Goal: Communication & Community: Ask a question

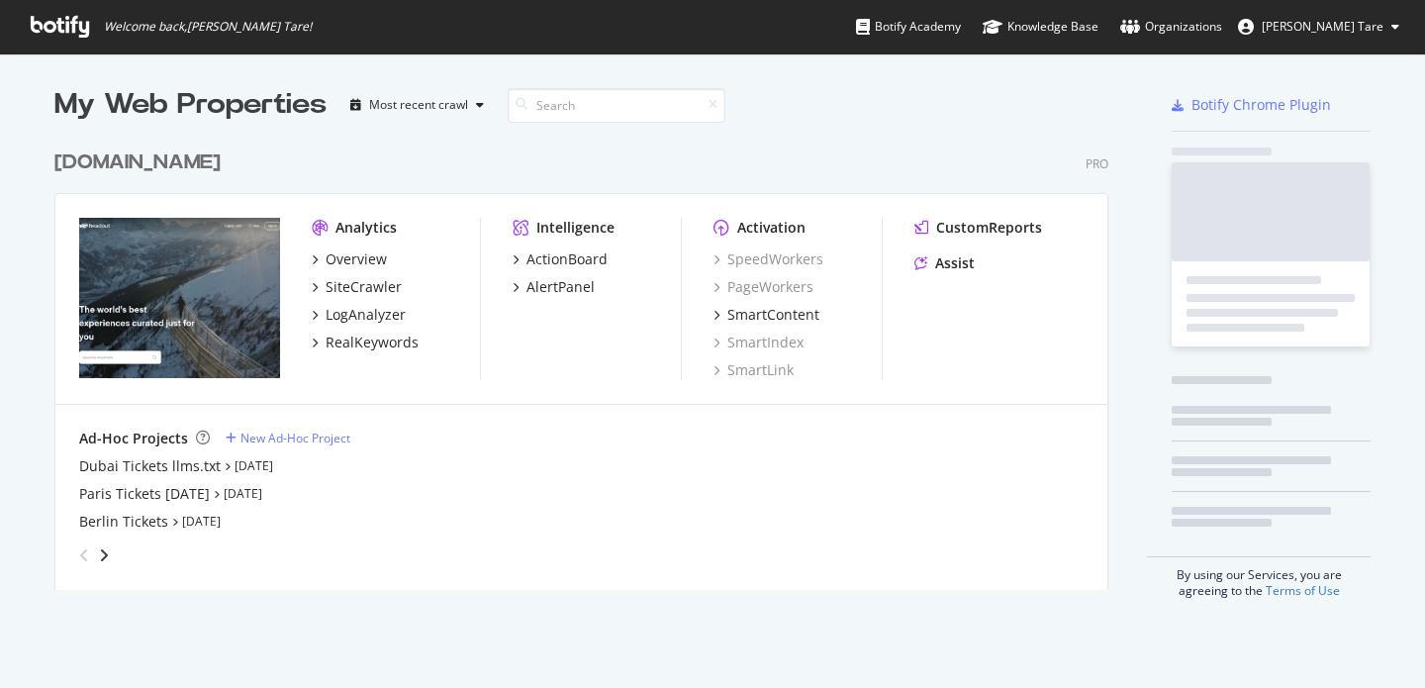
scroll to position [450, 1055]
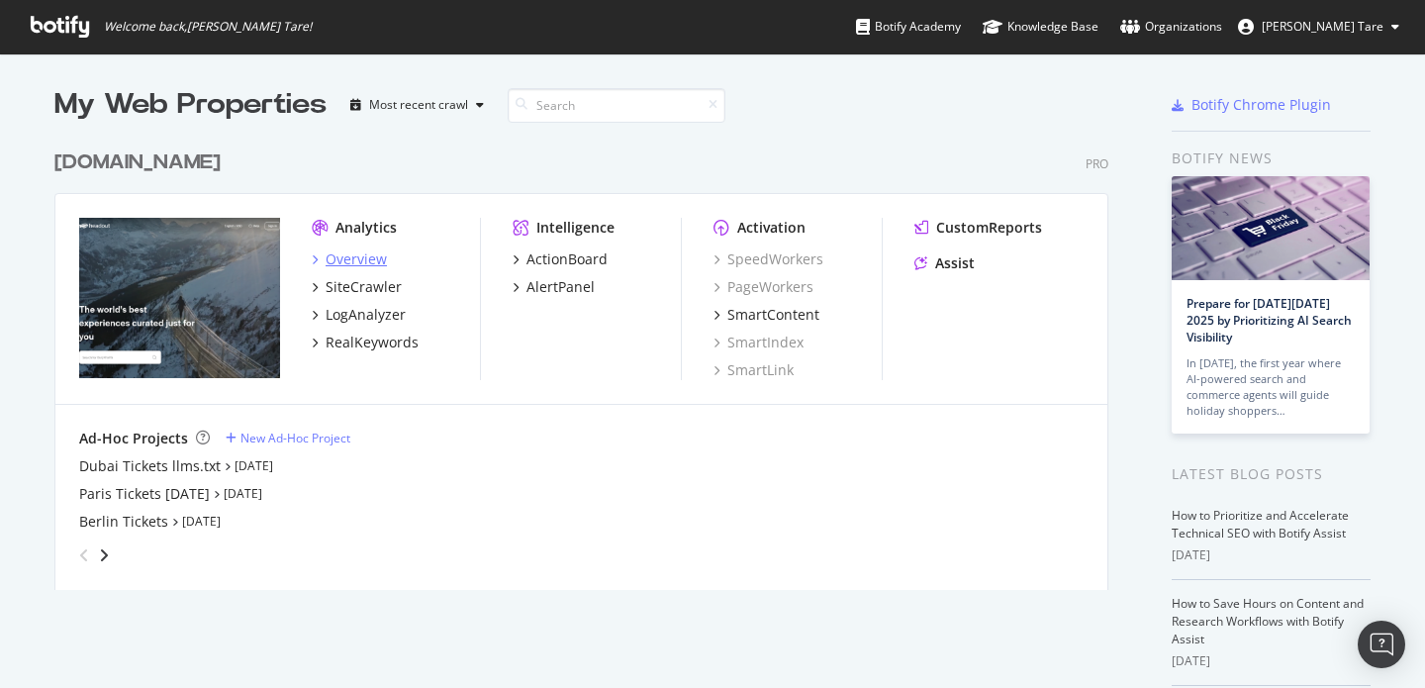
click at [345, 262] on div "Overview" at bounding box center [355, 259] width 61 height 20
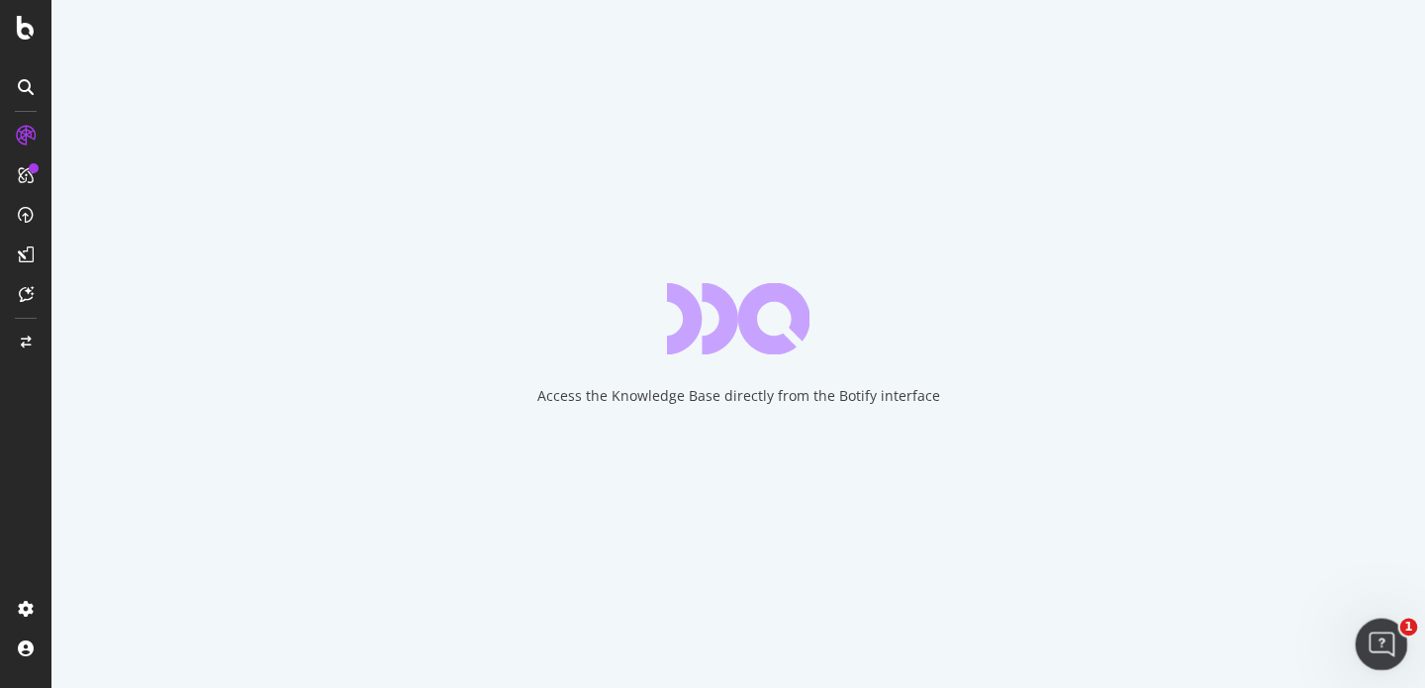
click at [1386, 640] on icon "Open Intercom Messenger" at bounding box center [1378, 641] width 33 height 33
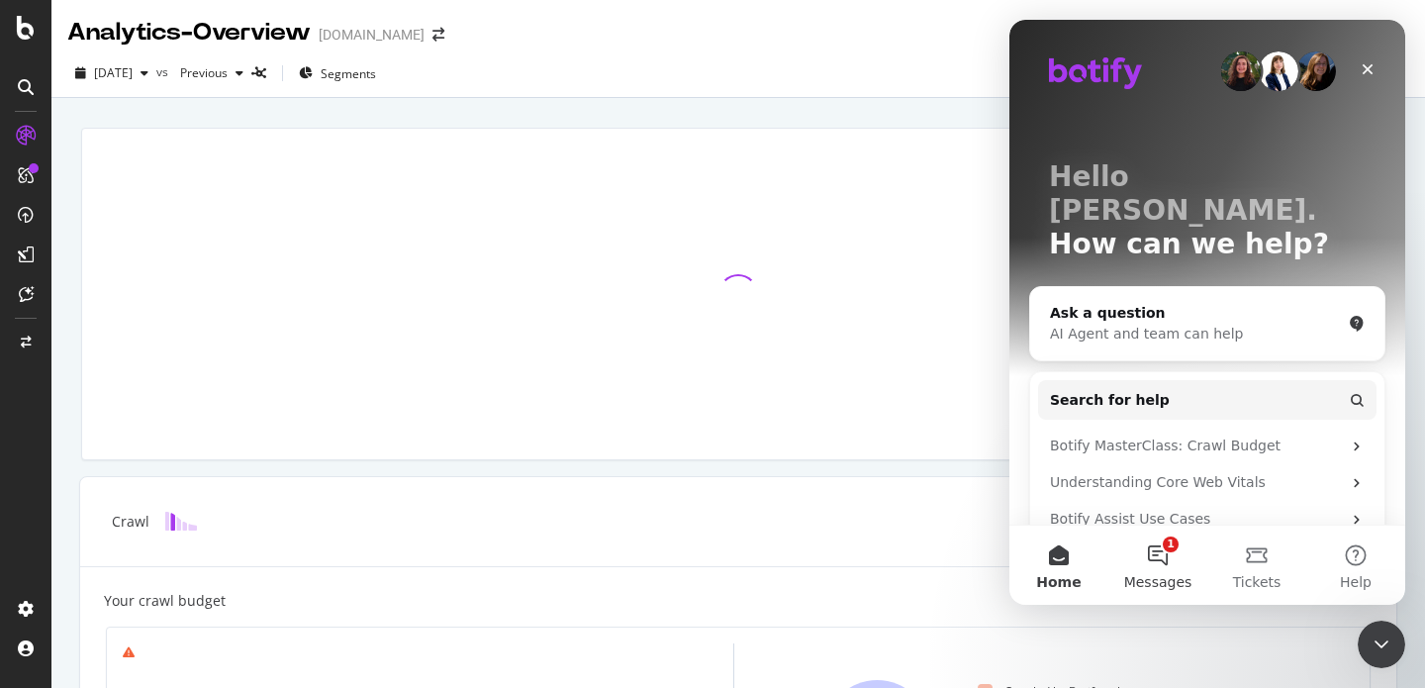
click at [1172, 558] on button "1 Messages" at bounding box center [1157, 564] width 99 height 79
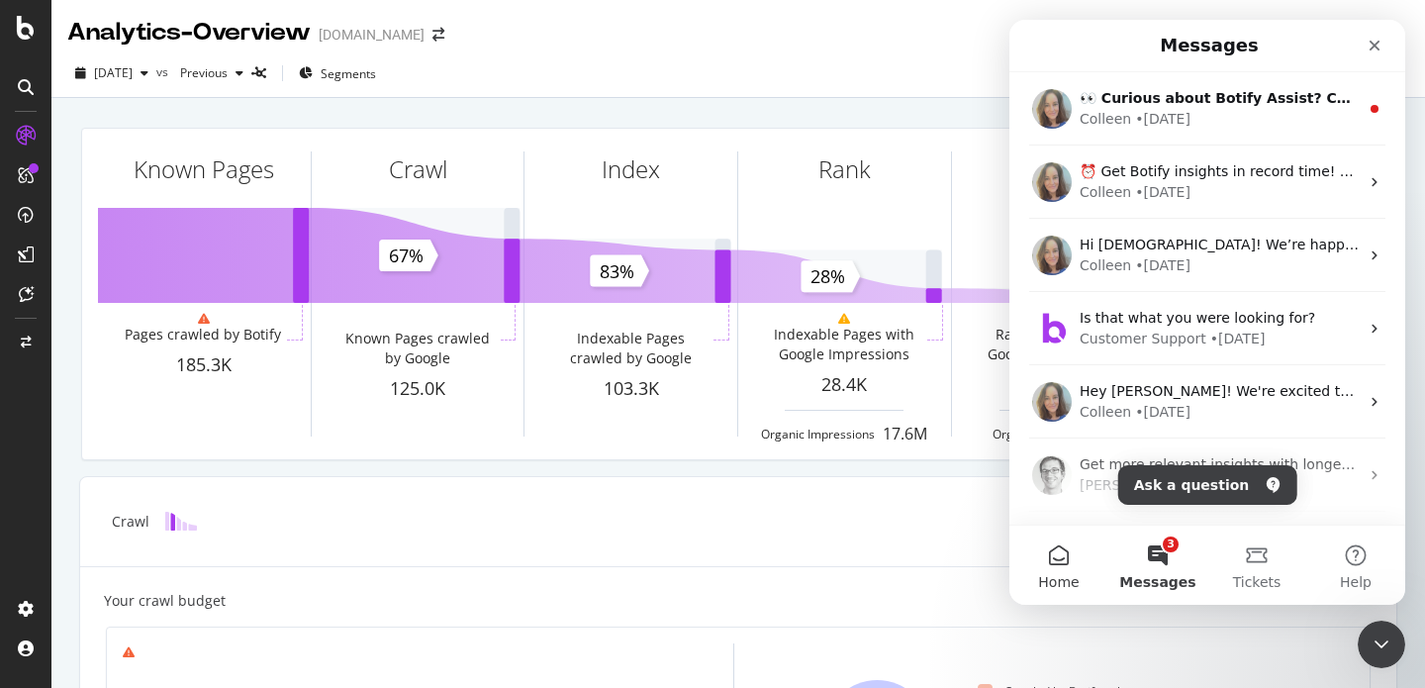
click at [1072, 554] on button "Home" at bounding box center [1058, 564] width 99 height 79
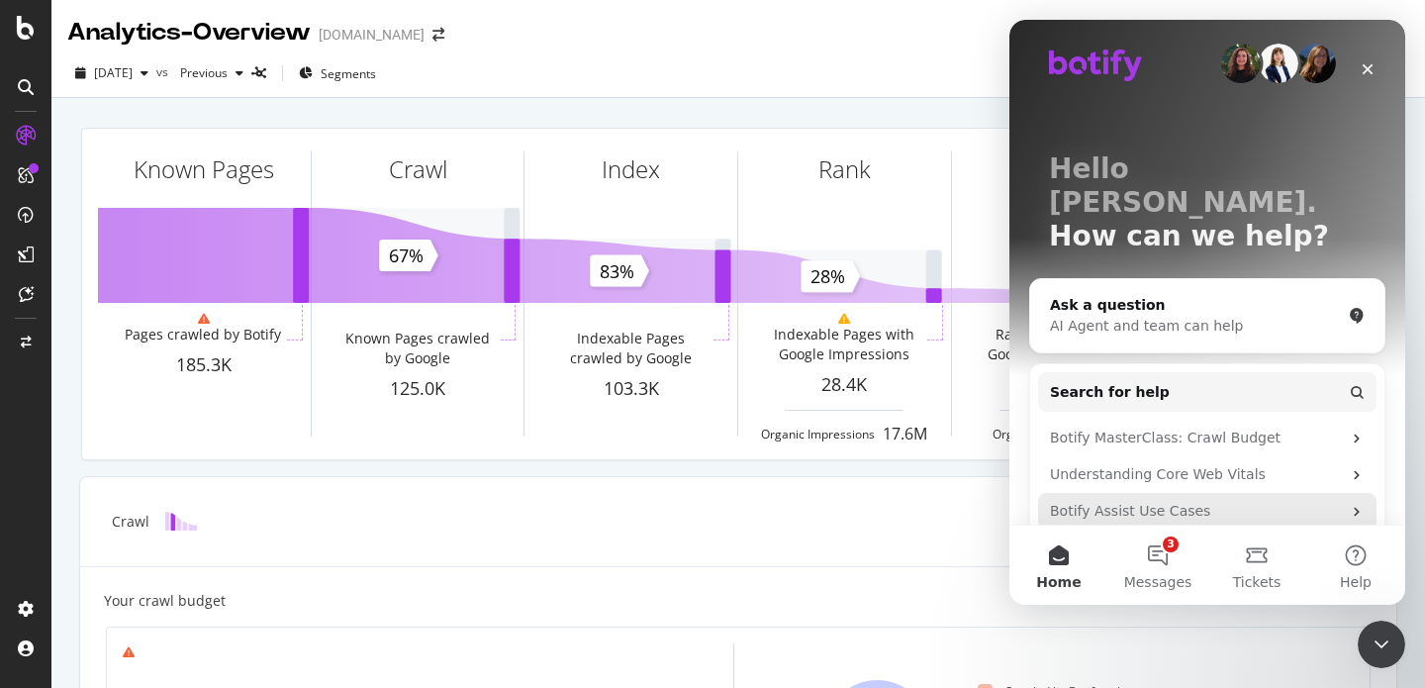
scroll to position [13, 0]
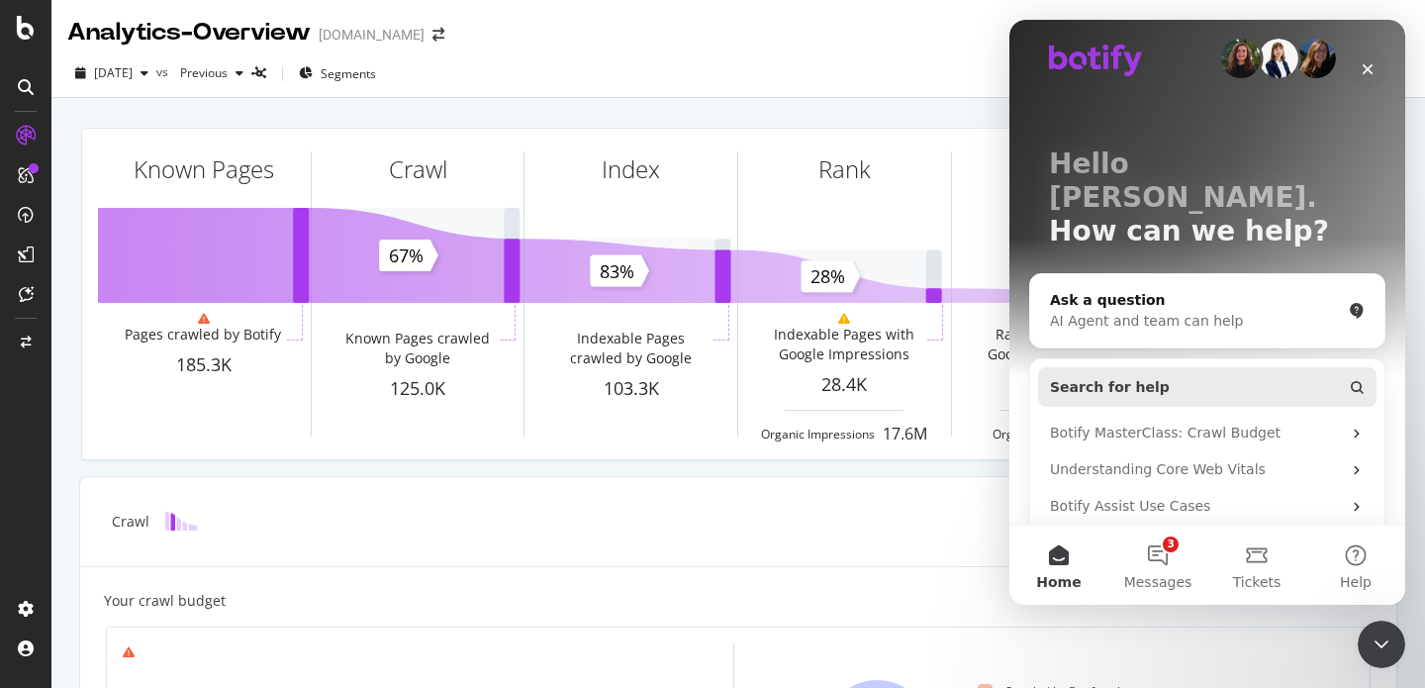
click at [1114, 377] on span "Search for help" at bounding box center [1110, 387] width 120 height 21
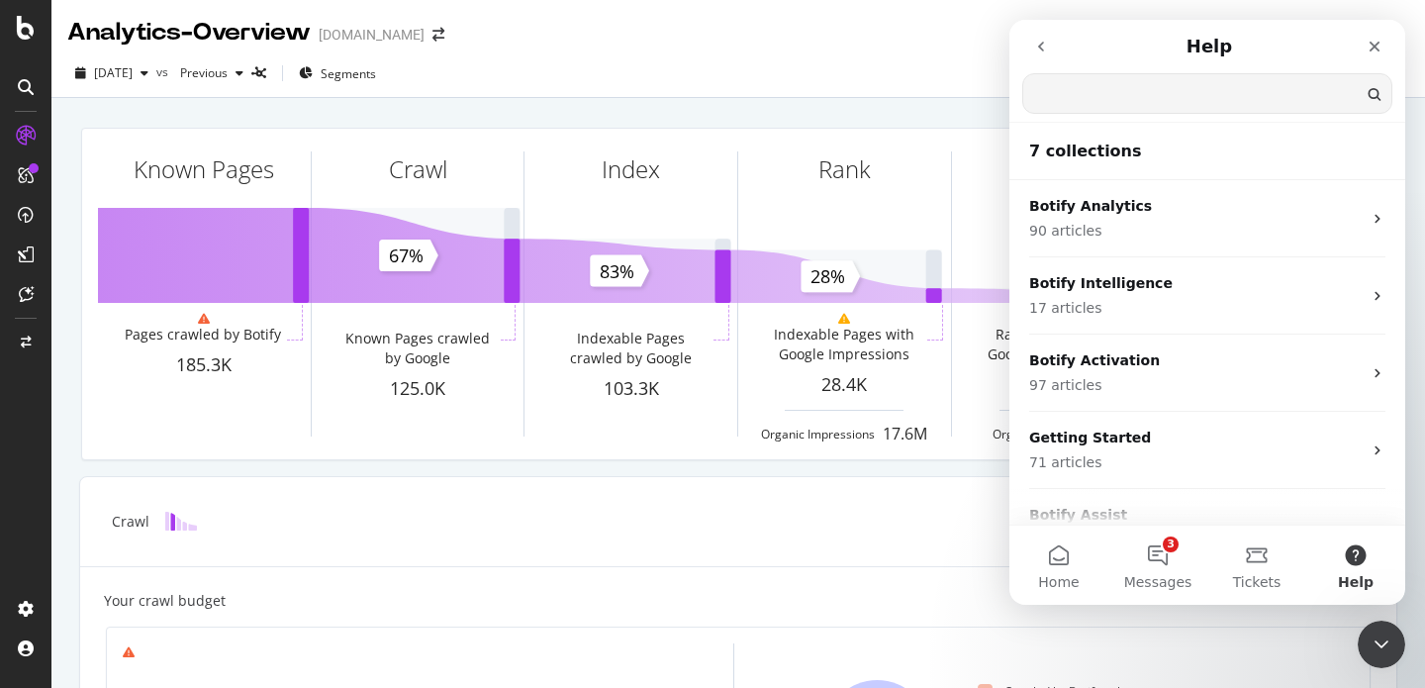
scroll to position [0, 0]
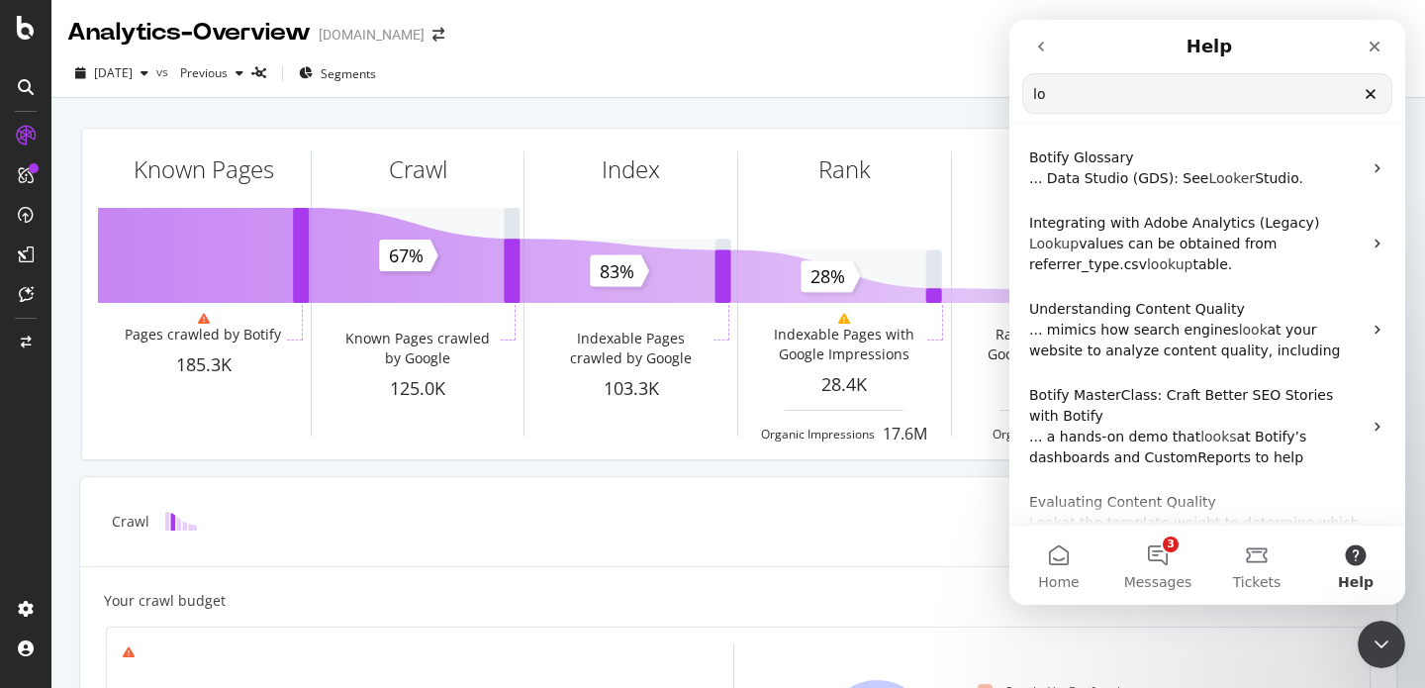
type input "l"
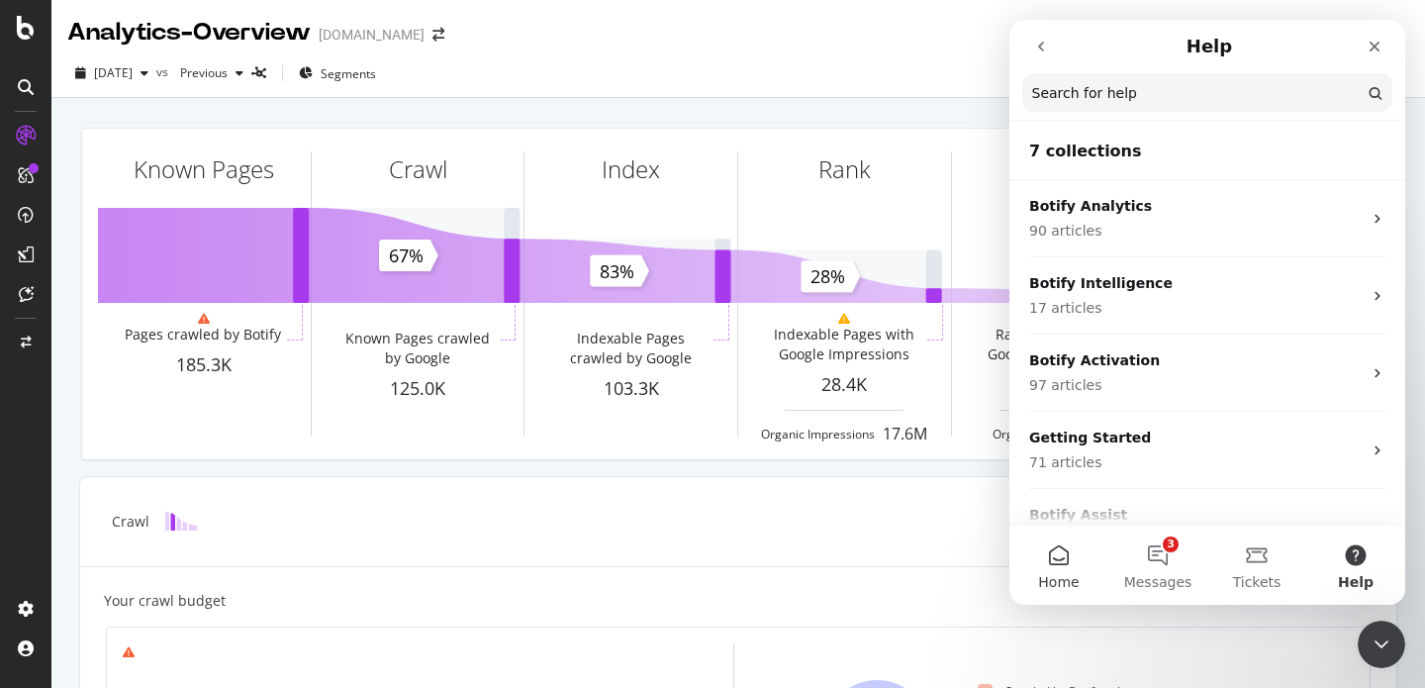
click at [1050, 563] on button "Home" at bounding box center [1058, 564] width 99 height 79
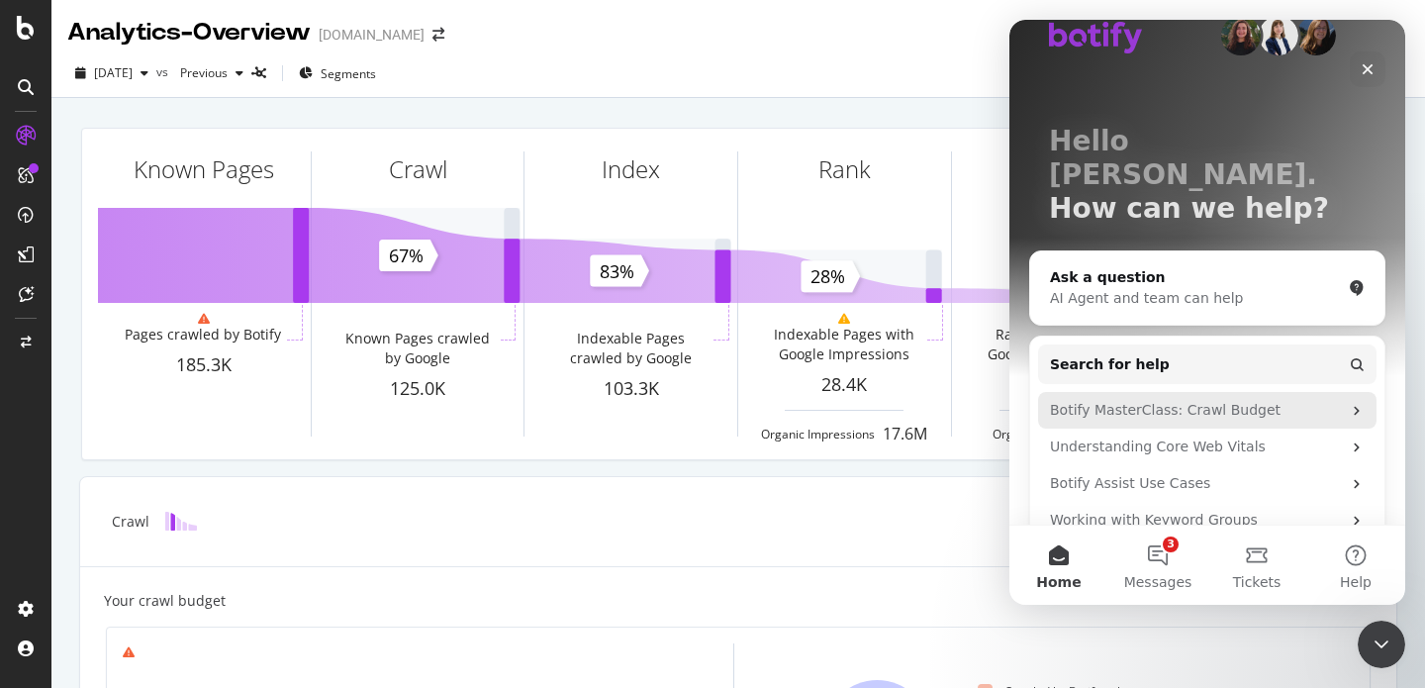
scroll to position [43, 0]
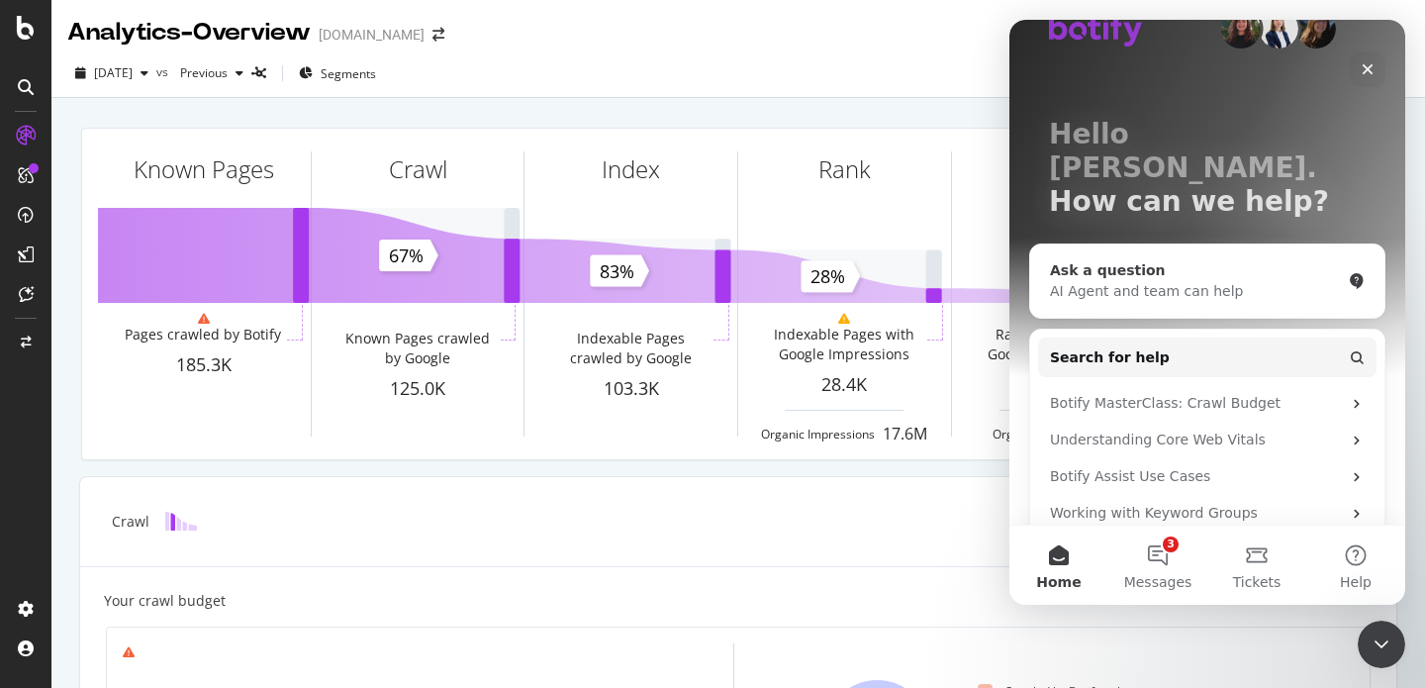
click at [1129, 281] on div "AI Agent and team can help" at bounding box center [1195, 291] width 291 height 21
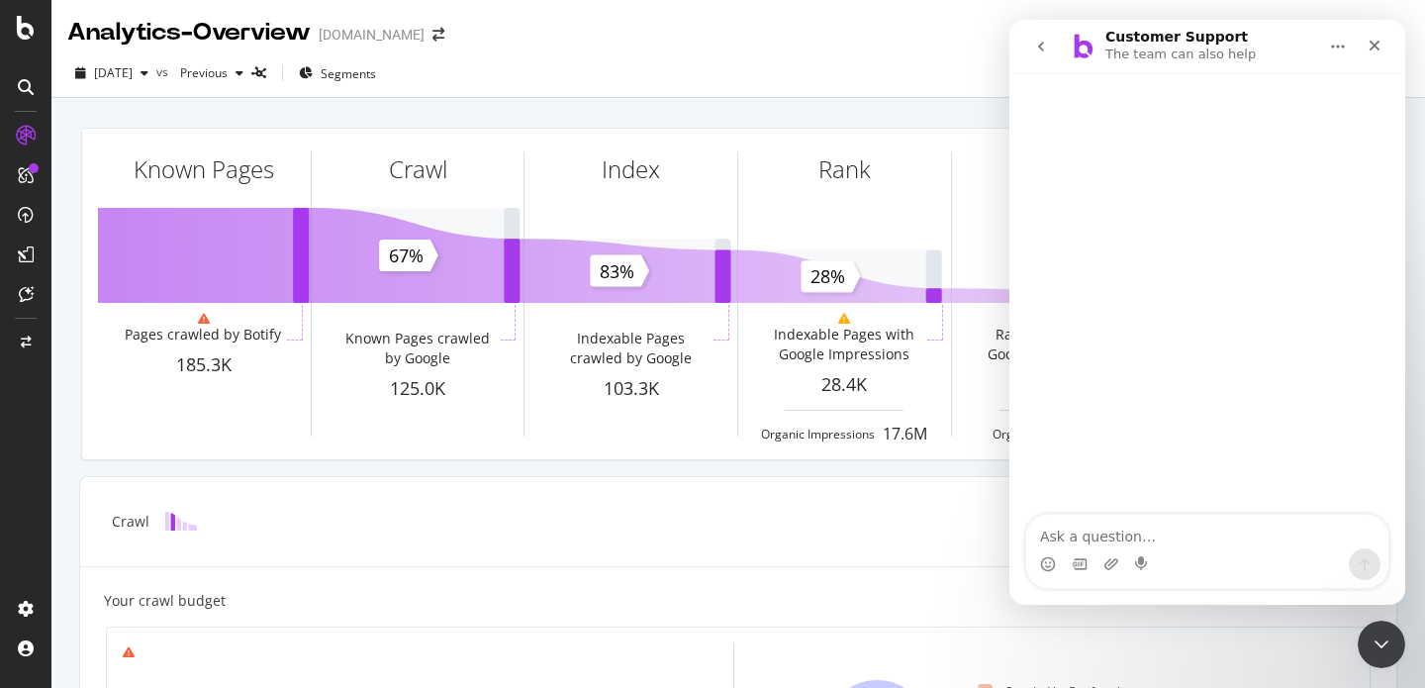
click at [1149, 52] on p "The team can also help" at bounding box center [1180, 55] width 150 height 20
click at [1083, 539] on textarea "Ask a question…" at bounding box center [1207, 531] width 362 height 34
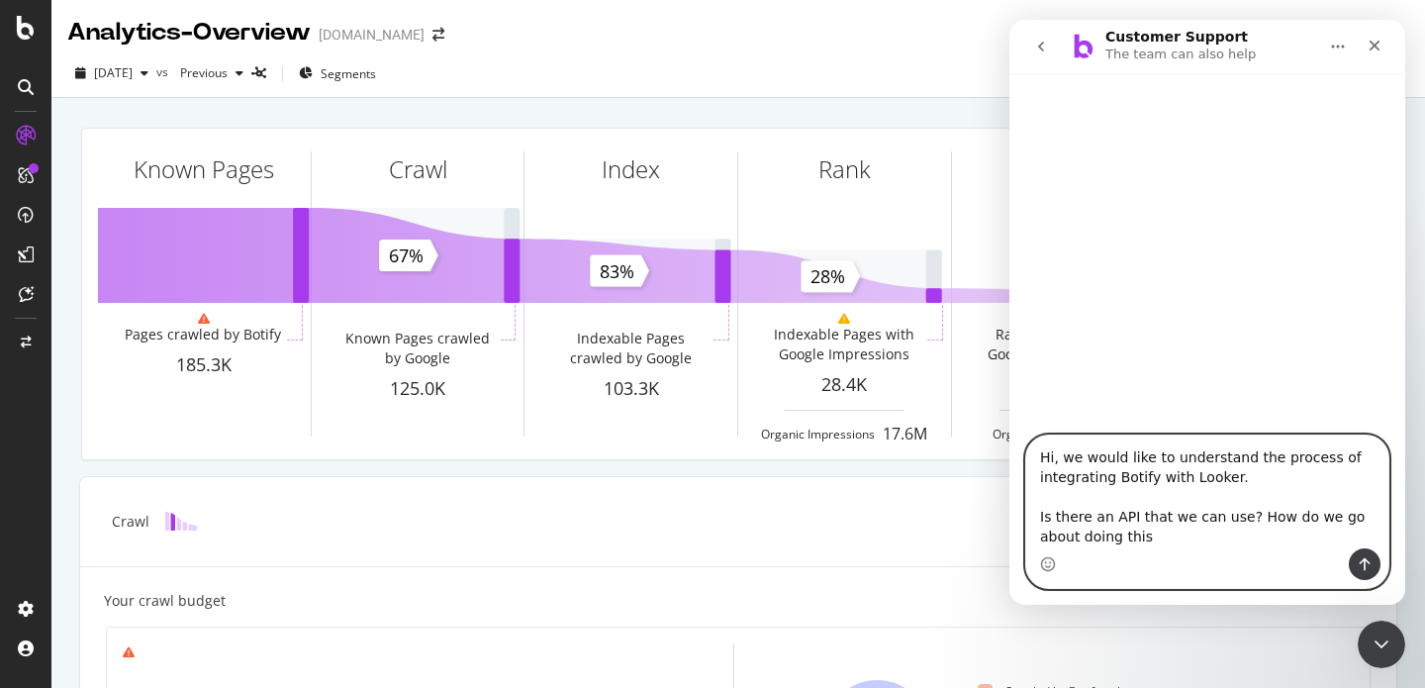
type textarea "Hi, we would like to understand the process of integrating Botify with Looker. …"
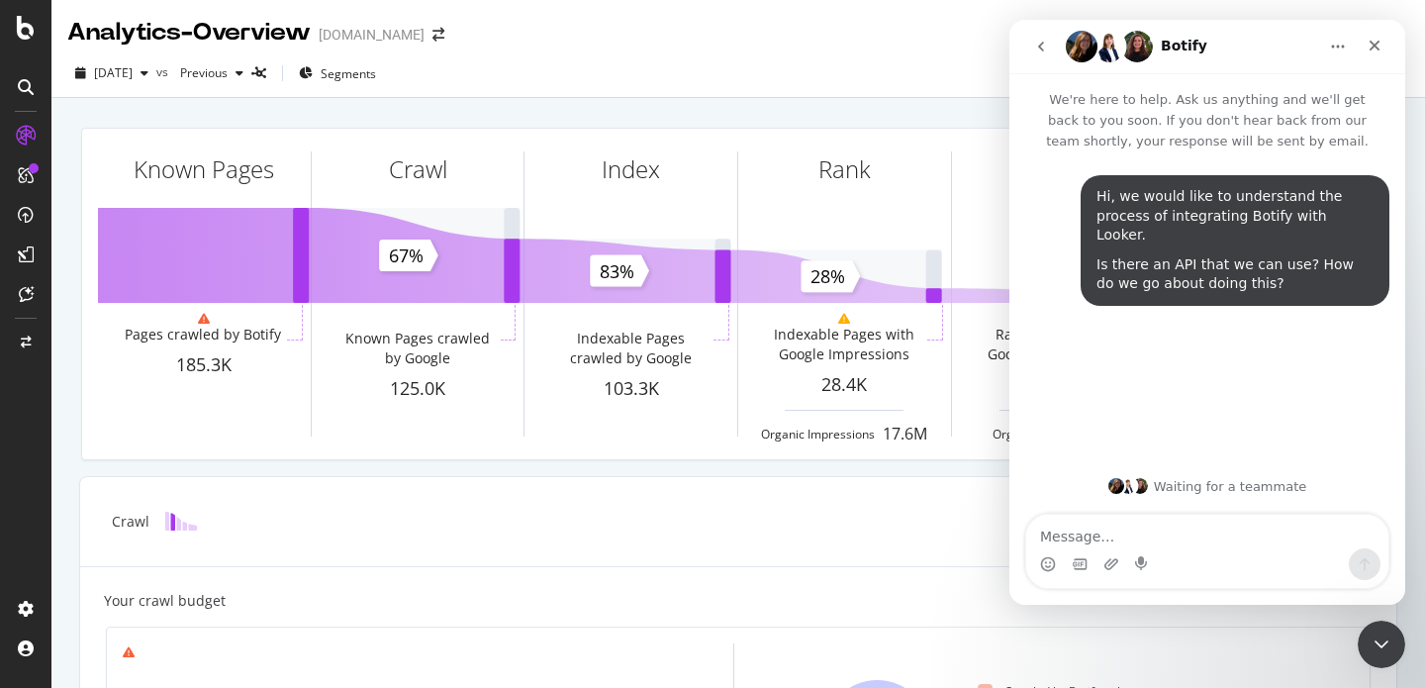
click at [1331, 58] on button "Home" at bounding box center [1338, 47] width 38 height 38
click at [1206, 412] on div "Hi, we would like to understand the process of integrating Botify with Looker. …" at bounding box center [1207, 306] width 396 height 310
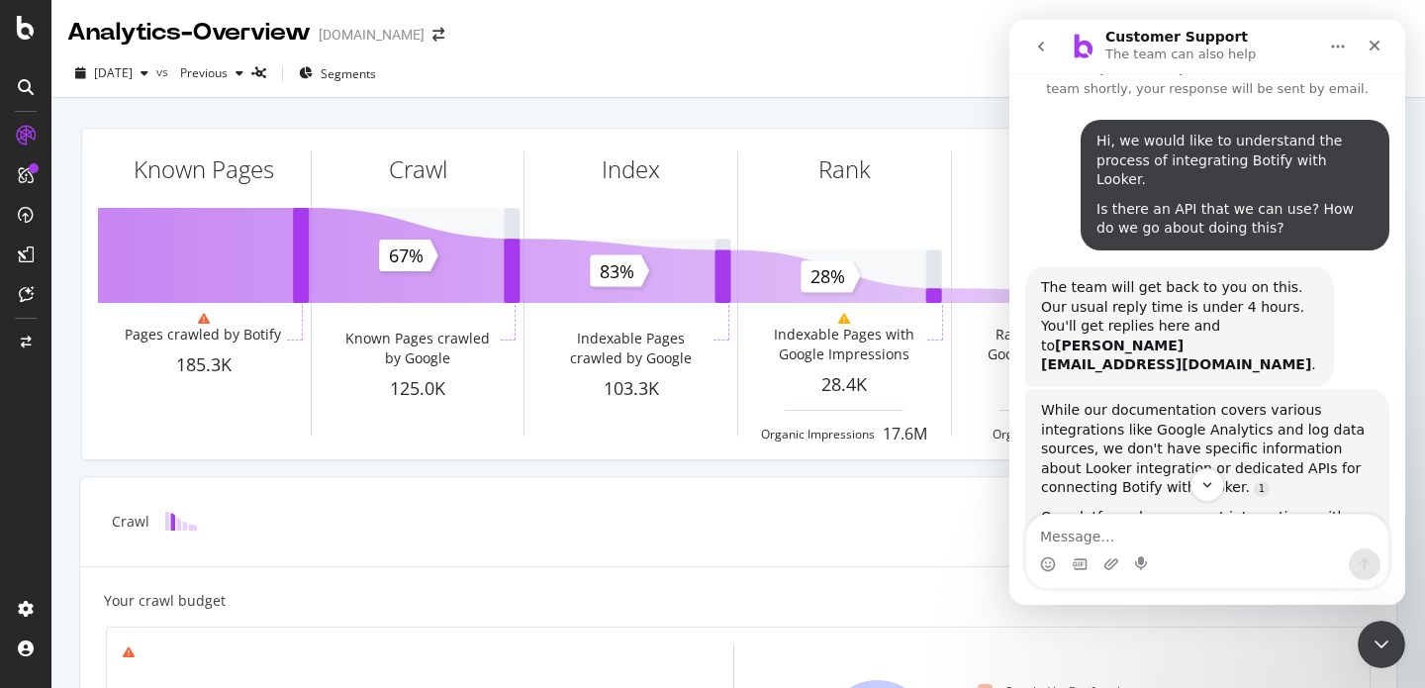
scroll to position [51, 0]
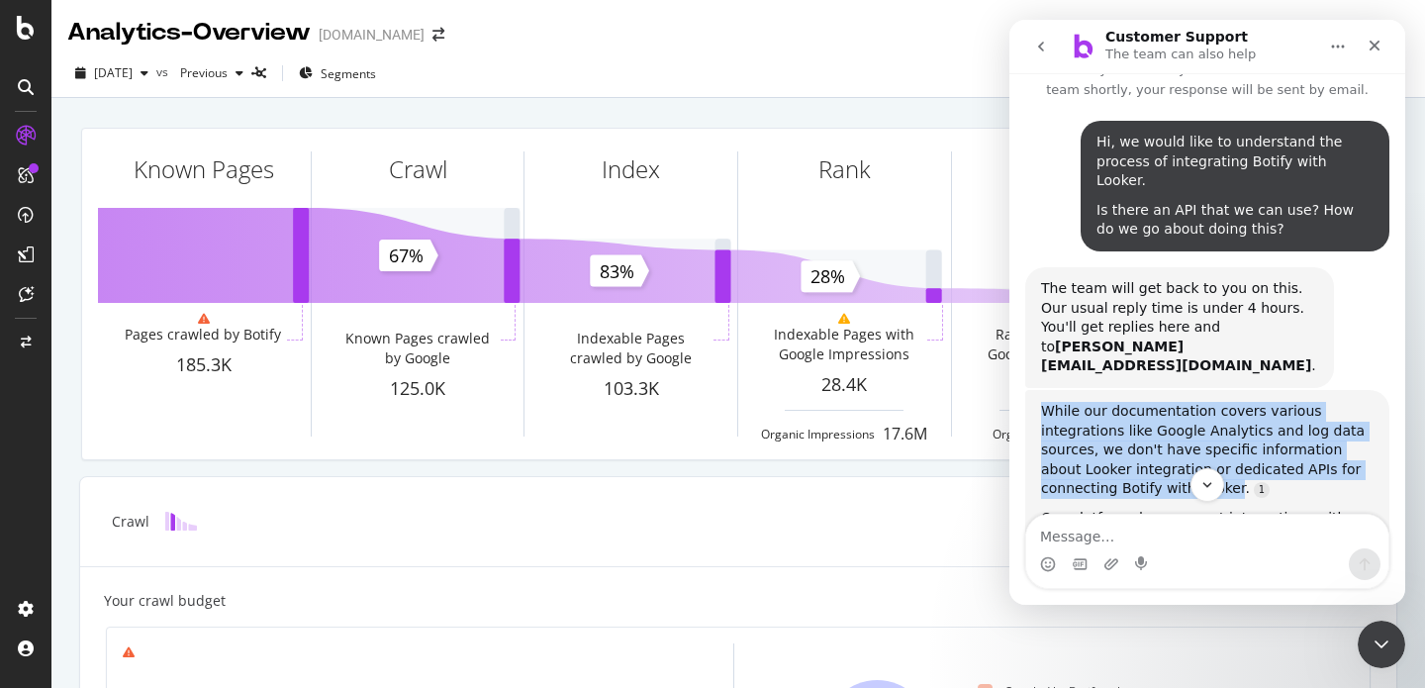
drag, startPoint x: 1038, startPoint y: 374, endPoint x: 1228, endPoint y: 452, distance: 205.4
click at [1228, 452] on div "While our documentation covers various integrations like Google Analytics and l…" at bounding box center [1207, 600] width 364 height 421
copy div "While our documentation covers various integrations like Google Analytics and l…"
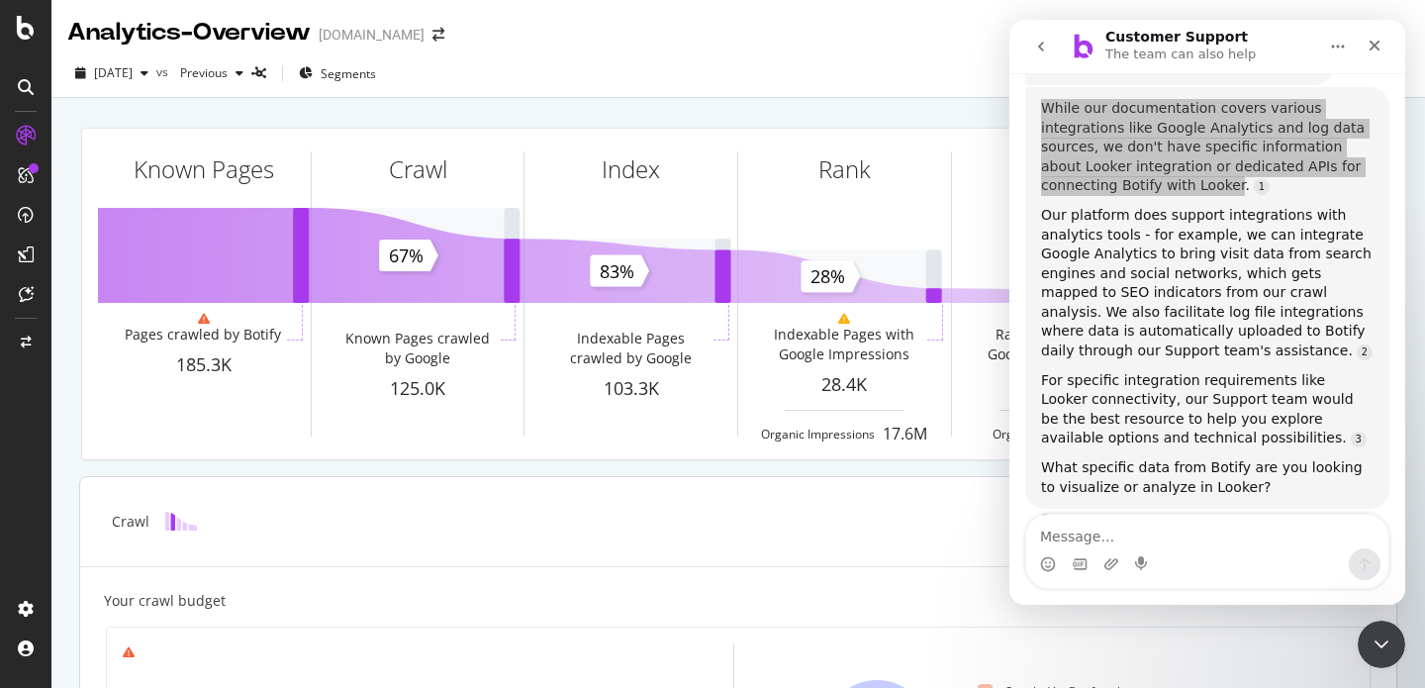
click at [921, 530] on div "Crawl" at bounding box center [707, 521] width 1238 height 20
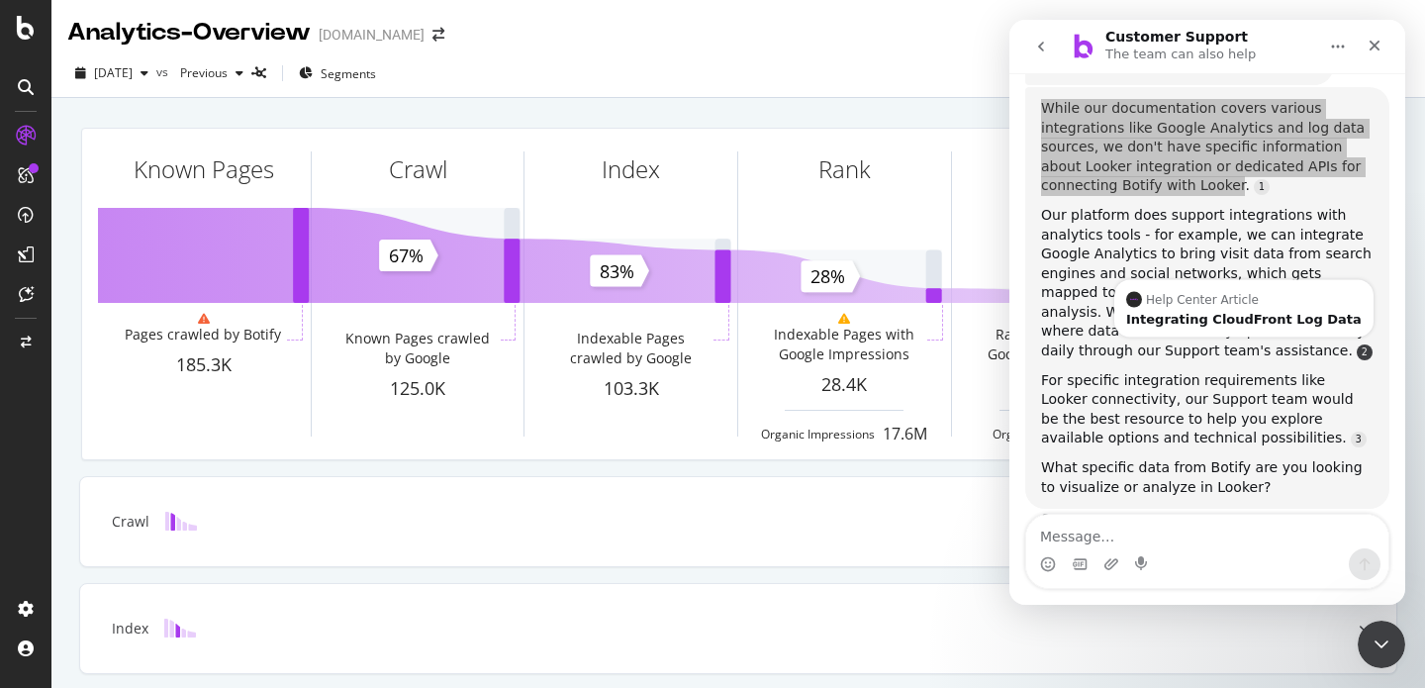
scroll to position [0, 0]
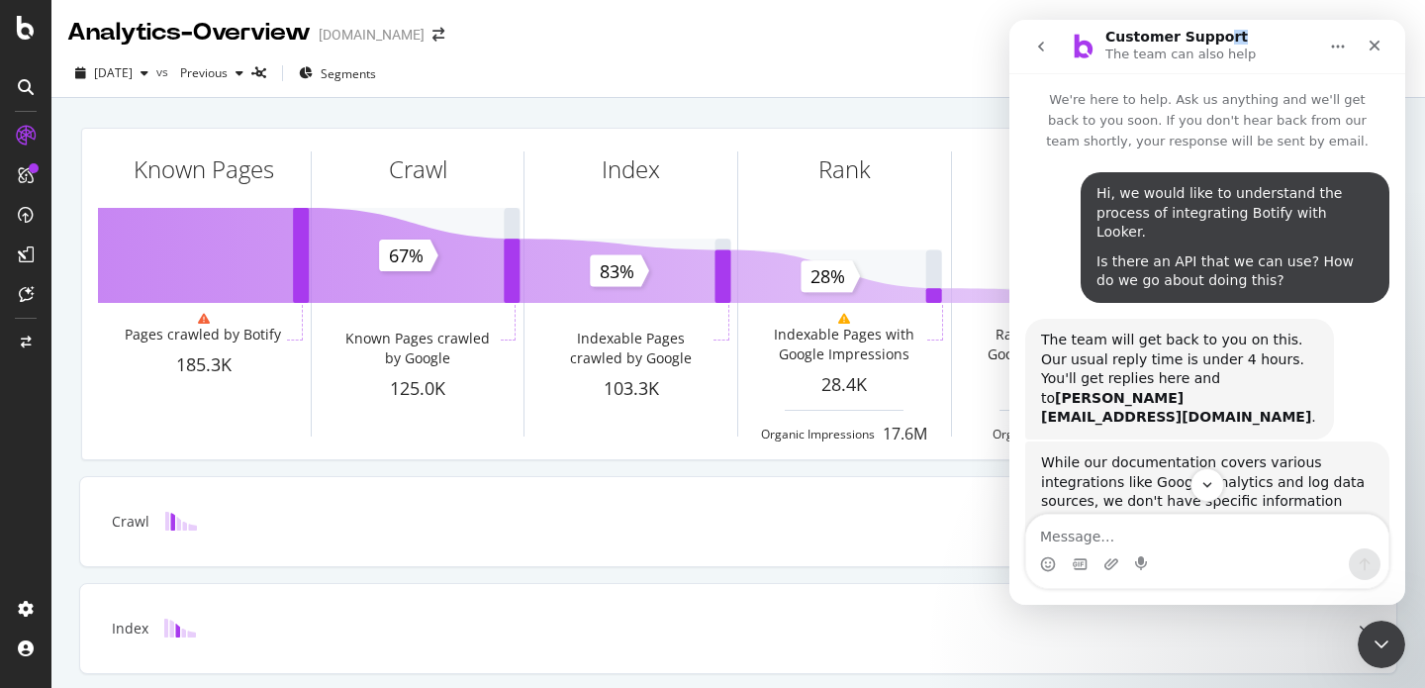
click at [1219, 44] on div "Customer Support The team can also help" at bounding box center [1182, 47] width 154 height 35
